Goal: Transaction & Acquisition: Purchase product/service

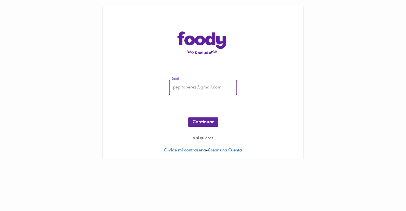
type input "[EMAIL_ADDRESS][DOMAIN_NAME]"
click at [199, 127] on button "Continuar" at bounding box center [203, 122] width 30 height 9
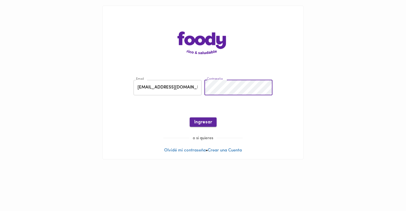
click at [204, 125] on span "Ingresar" at bounding box center [203, 122] width 18 height 5
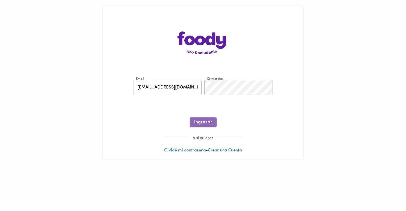
click at [192, 125] on button "Ingresar" at bounding box center [203, 122] width 27 height 9
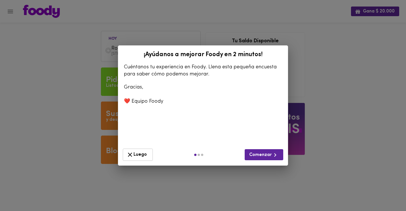
click at [127, 159] on button "Luego" at bounding box center [138, 155] width 30 height 12
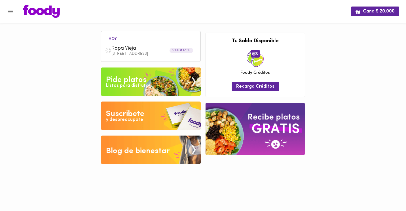
click at [164, 81] on img at bounding box center [151, 82] width 100 height 28
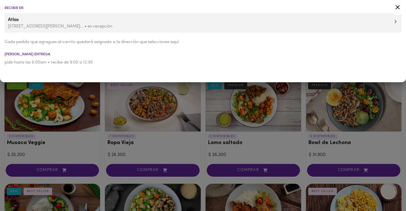
click at [397, 7] on icon at bounding box center [398, 7] width 7 height 7
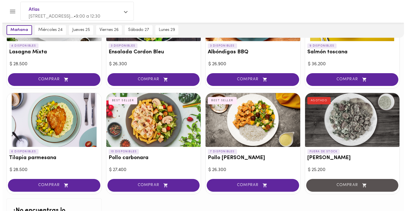
scroll to position [312, 0]
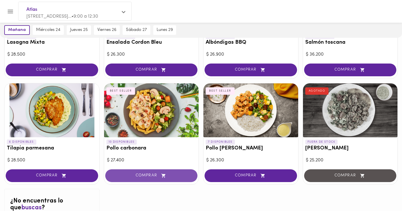
click at [143, 176] on span "COMPRAR" at bounding box center [151, 175] width 78 height 5
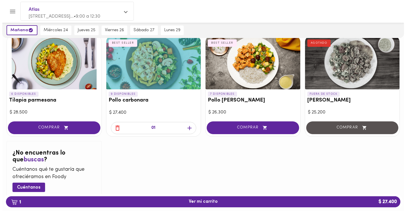
scroll to position [369, 0]
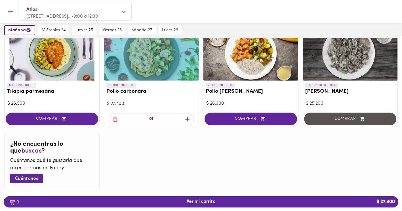
click at [159, 201] on span "1 Ver mi carrito $ 27.400" at bounding box center [201, 201] width 386 height 5
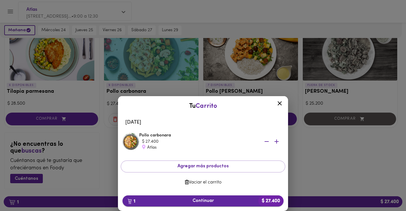
click at [208, 202] on span "1 Continuar $ 27.400" at bounding box center [203, 200] width 152 height 5
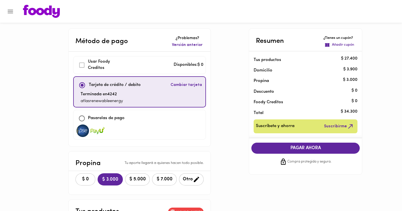
click at [69, 183] on div "$ 0 $ 3.000 $ 5.000 $ 7.000 Otro" at bounding box center [140, 179] width 142 height 17
click at [79, 180] on span "$ 0" at bounding box center [85, 179] width 12 height 5
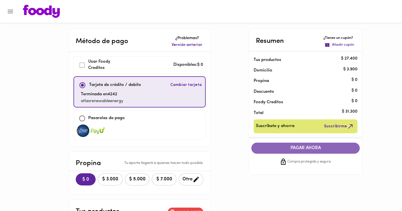
click at [280, 148] on span "PAGAR AHORA" at bounding box center [305, 148] width 97 height 5
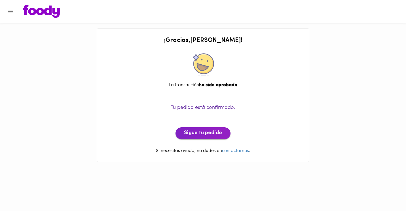
click at [193, 134] on span "Sigue tu pedido" at bounding box center [203, 133] width 38 height 6
